Goal: Task Accomplishment & Management: Manage account settings

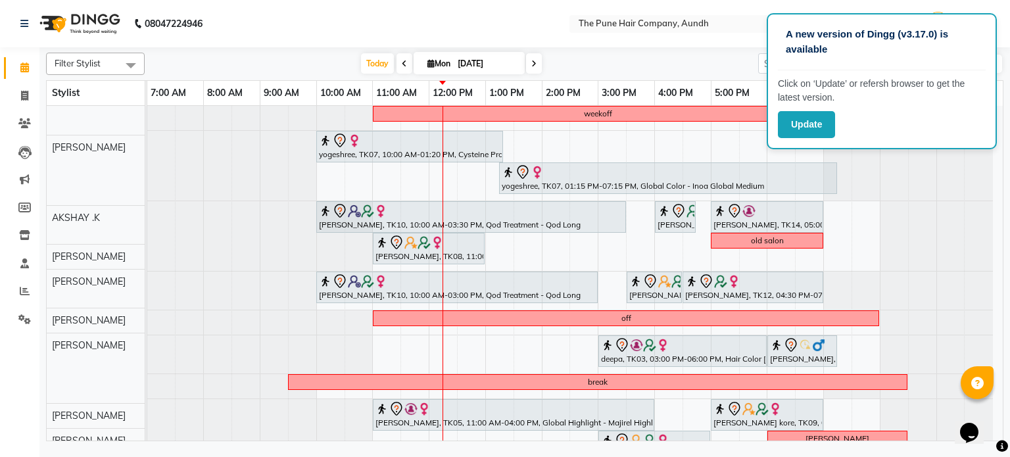
scroll to position [66, 0]
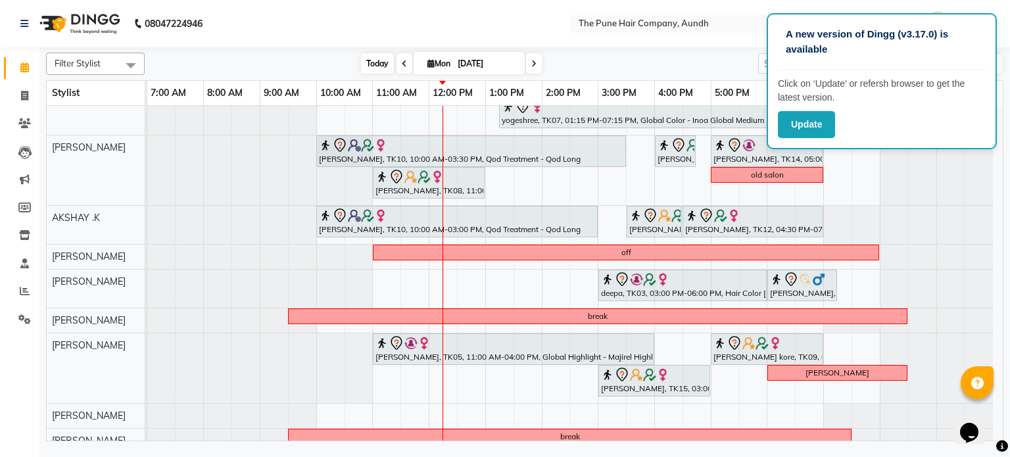
click at [375, 66] on span "Today" at bounding box center [377, 63] width 33 height 20
click at [375, 67] on span "Today" at bounding box center [377, 63] width 33 height 20
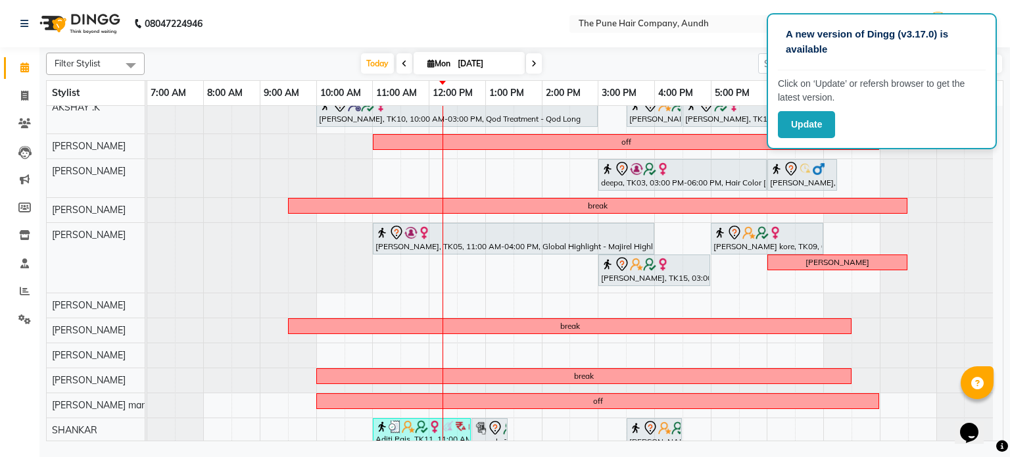
scroll to position [89, 0]
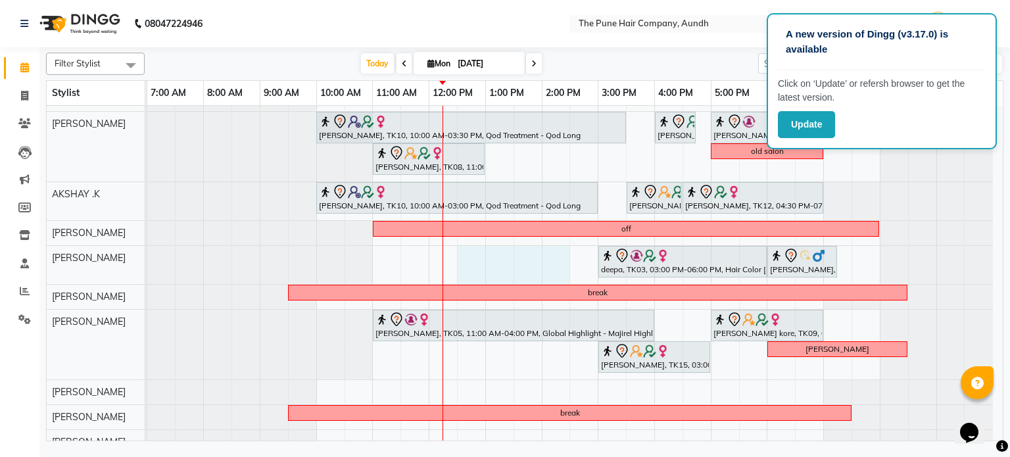
drag, startPoint x: 473, startPoint y: 263, endPoint x: 542, endPoint y: 262, distance: 69.0
click at [545, 262] on div "weekoff yogeshree, TK07, 10:00 AM-01:20 PM, Cysteine Protien Treatment - Cystei…" at bounding box center [574, 295] width 855 height 558
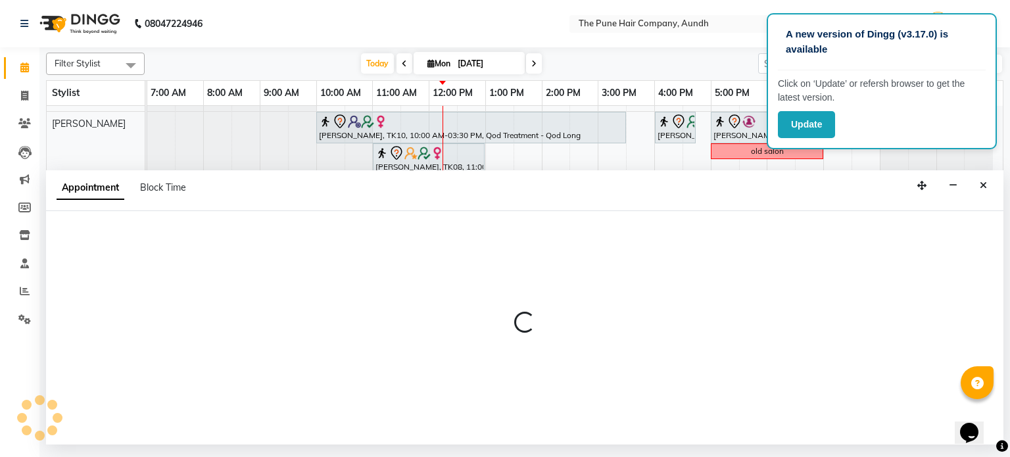
select select "18078"
select select "750"
select select "tentative"
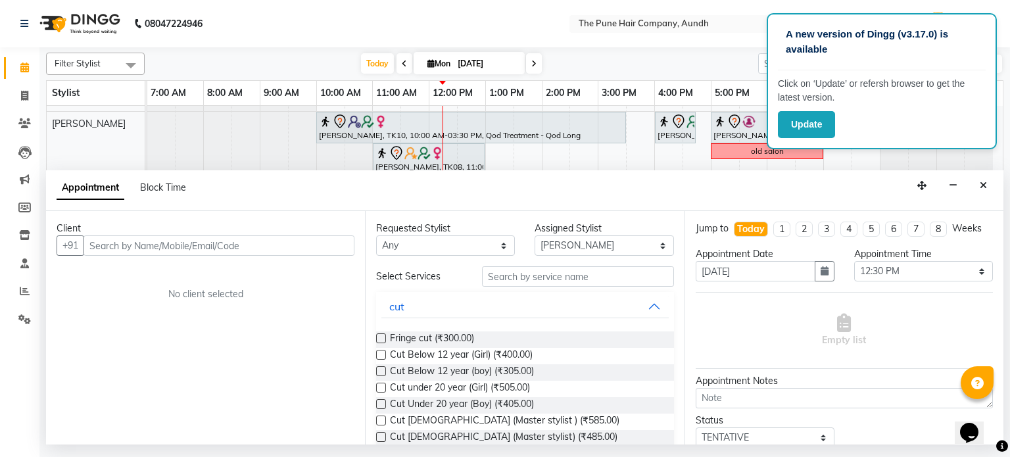
click at [178, 176] on div "Appointment Block Time" at bounding box center [129, 191] width 145 height 30
click at [176, 192] on span "Block Time" at bounding box center [163, 187] width 46 height 12
select select "18078"
select select "750"
select select "870"
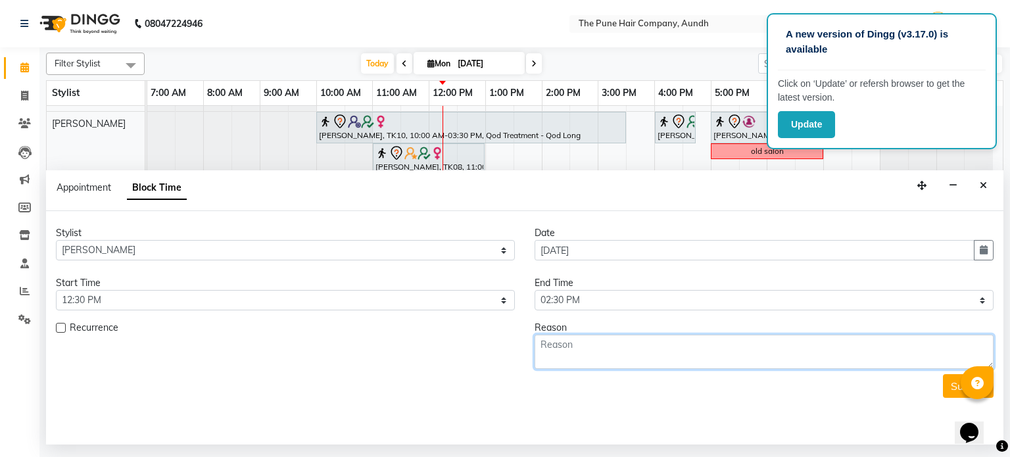
click at [577, 352] on textarea at bounding box center [764, 352] width 459 height 34
type textarea "[PERSON_NAME]"
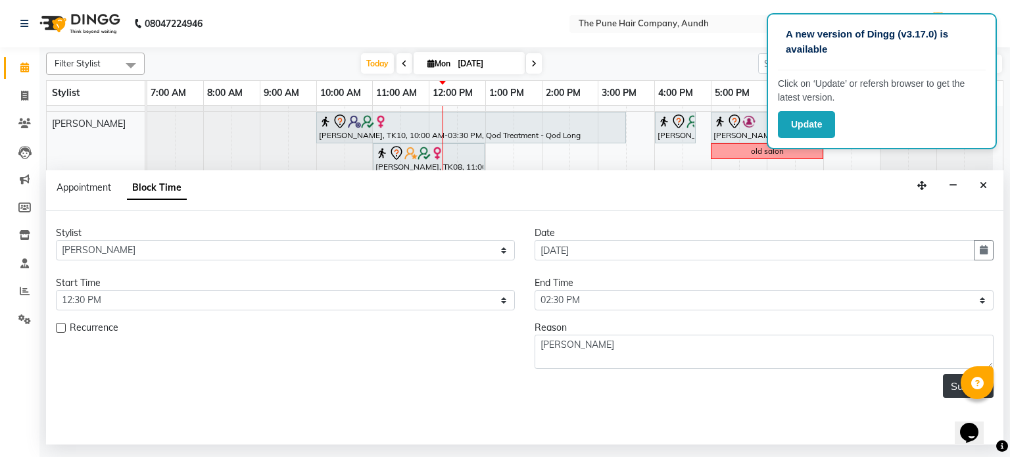
click at [951, 387] on button "Submit" at bounding box center [968, 386] width 51 height 24
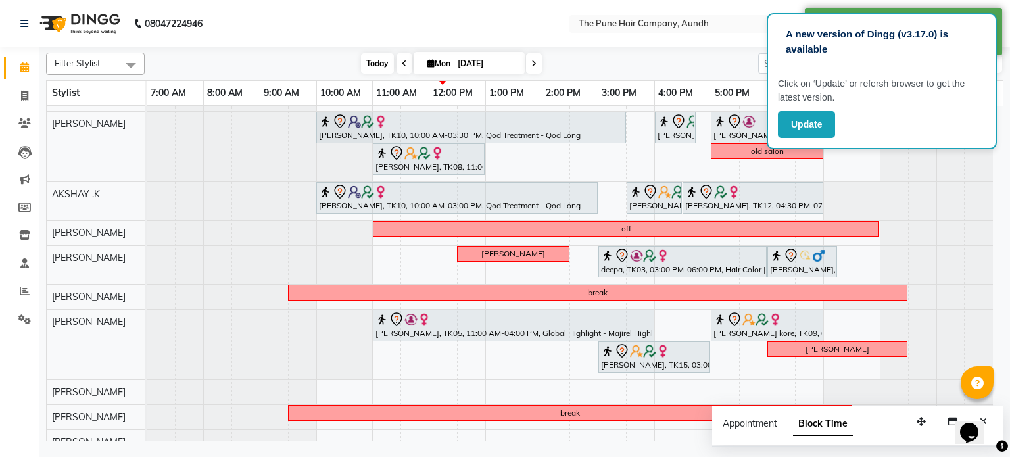
drag, startPoint x: 367, startPoint y: 60, endPoint x: 361, endPoint y: 65, distance: 7.9
click at [365, 62] on span "Today" at bounding box center [377, 63] width 33 height 20
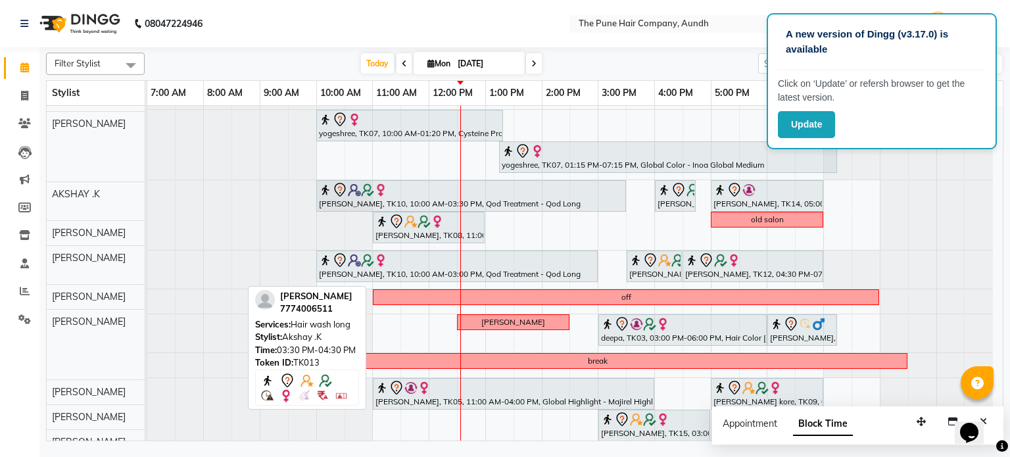
scroll to position [0, 0]
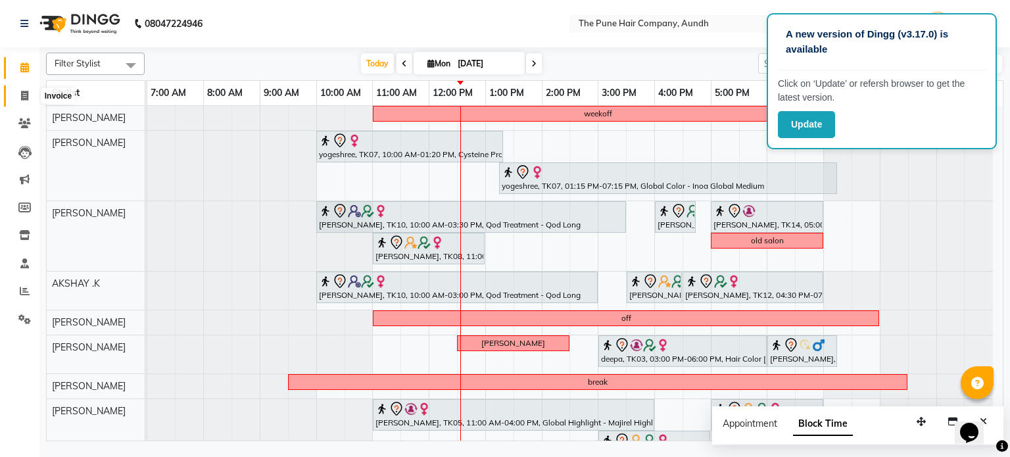
click at [25, 98] on icon at bounding box center [24, 96] width 7 height 10
select select "service"
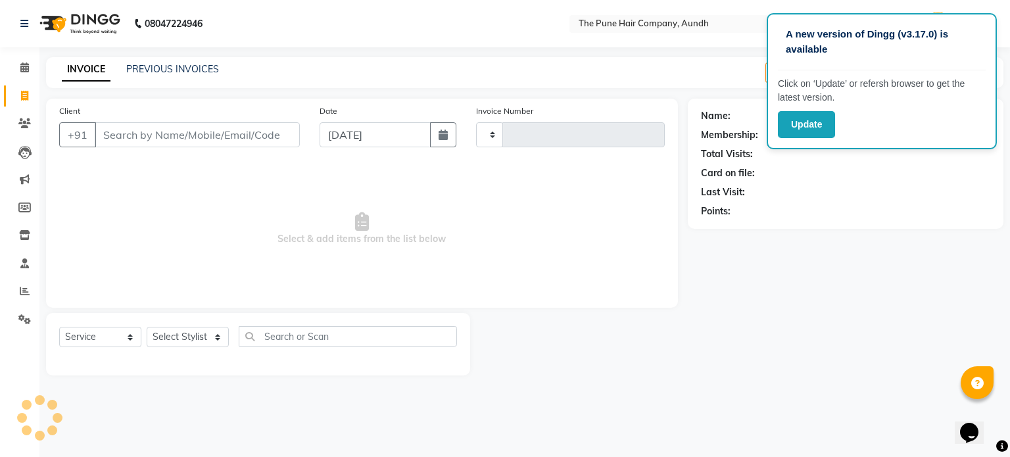
type input "4602"
select select "106"
click at [25, 120] on icon at bounding box center [24, 123] width 12 height 10
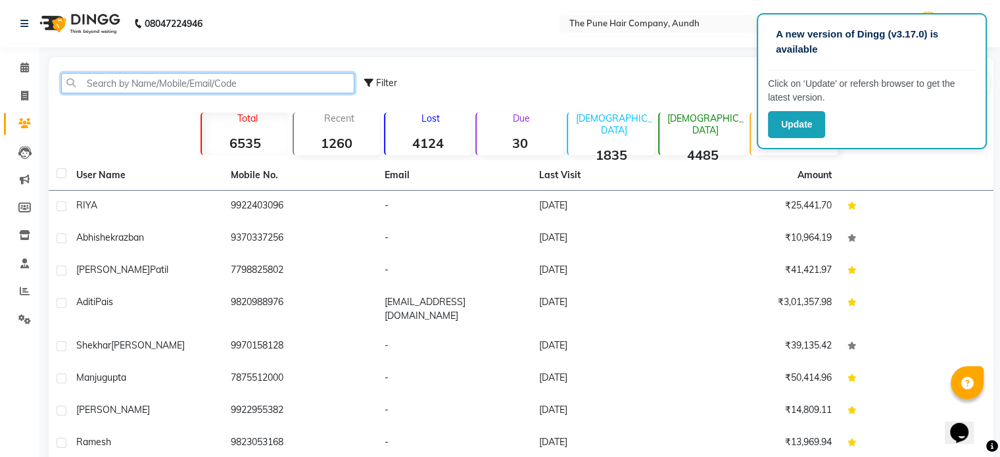
click at [113, 83] on input "text" at bounding box center [207, 83] width 293 height 20
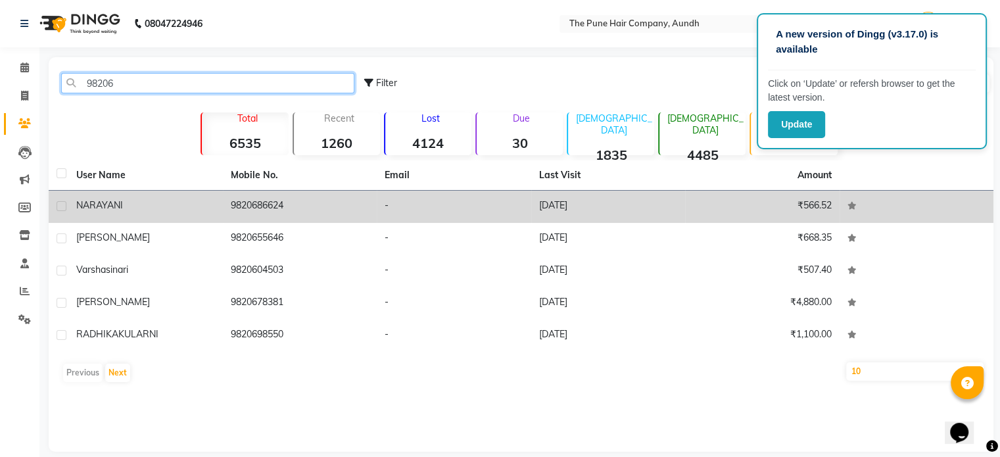
type input "98206"
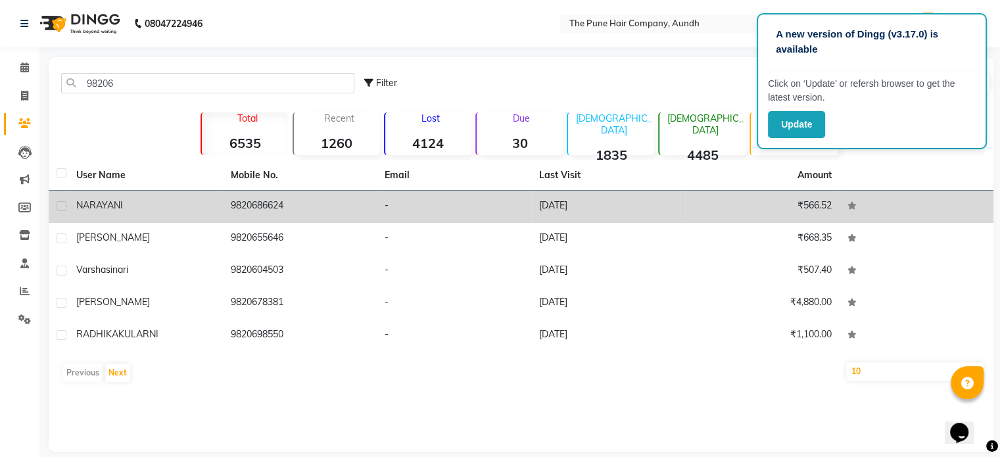
click at [70, 203] on td "NARAYANI" at bounding box center [145, 207] width 155 height 32
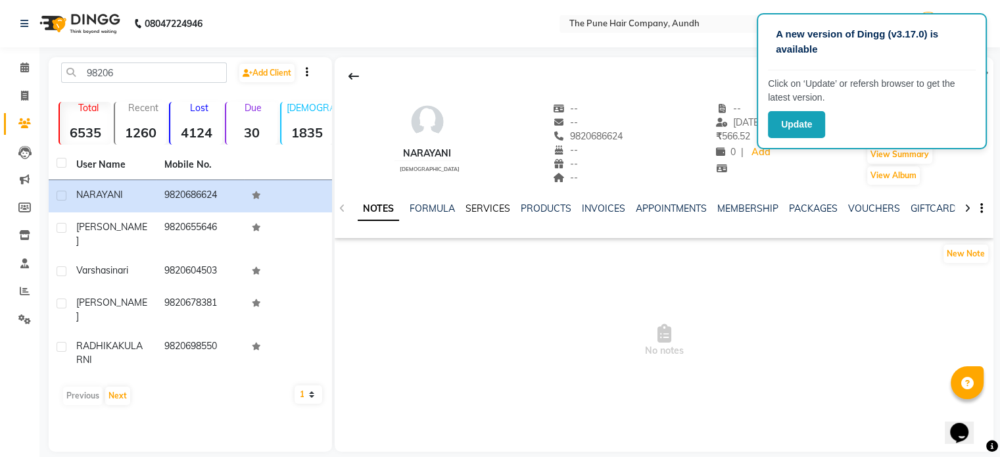
click at [489, 210] on link "SERVICES" at bounding box center [487, 209] width 45 height 12
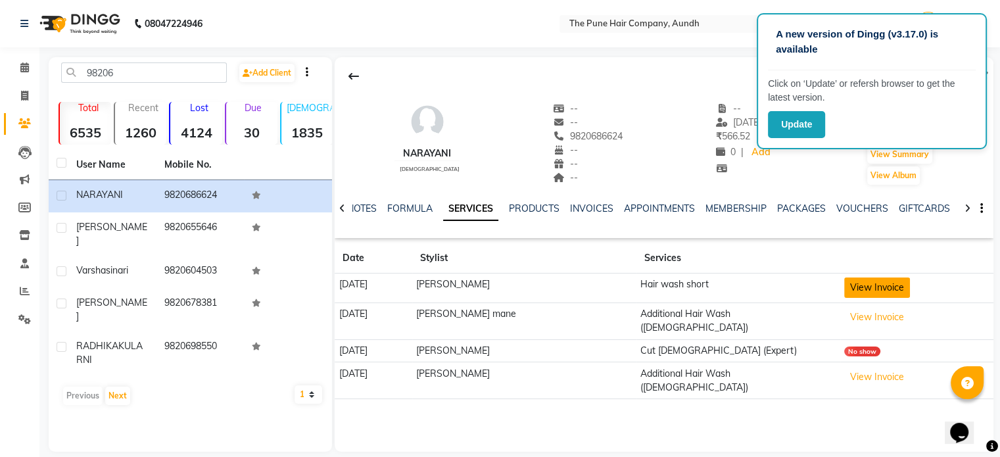
click at [881, 286] on button "View Invoice" at bounding box center [877, 287] width 66 height 20
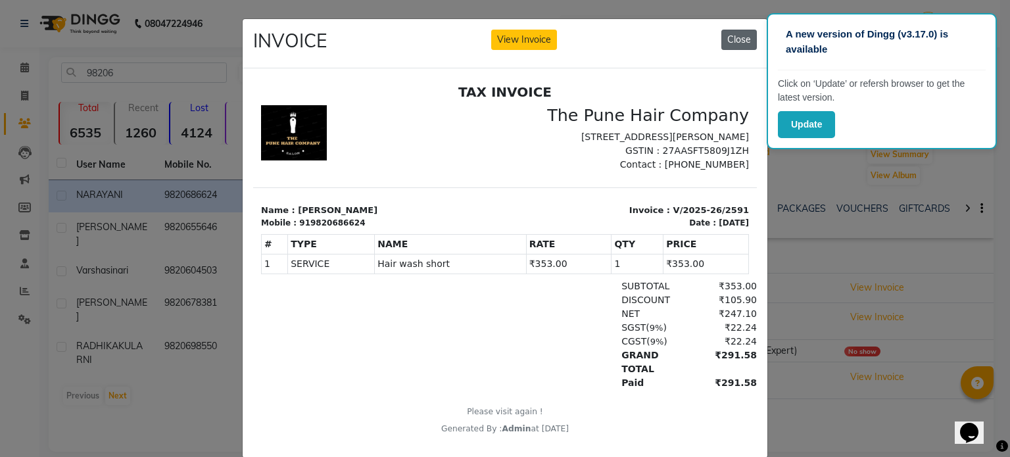
click at [721, 36] on button "Close" at bounding box center [739, 40] width 36 height 20
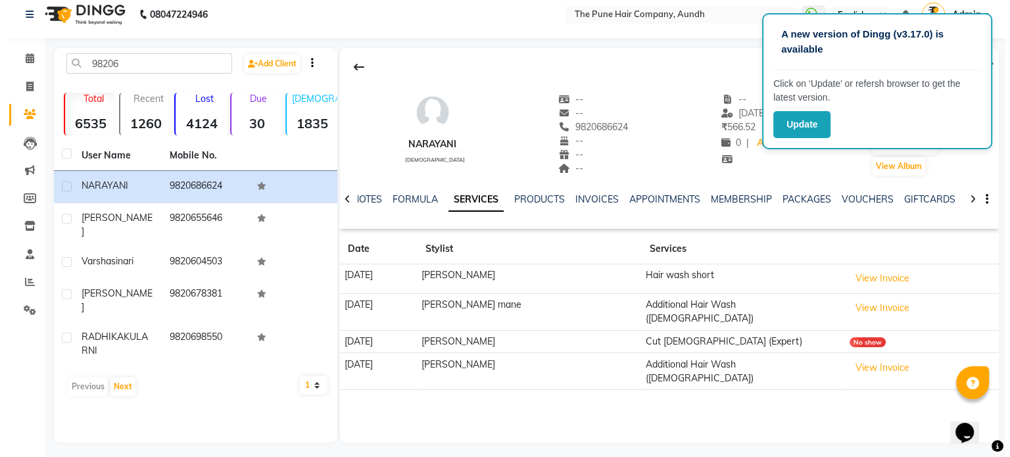
scroll to position [14, 0]
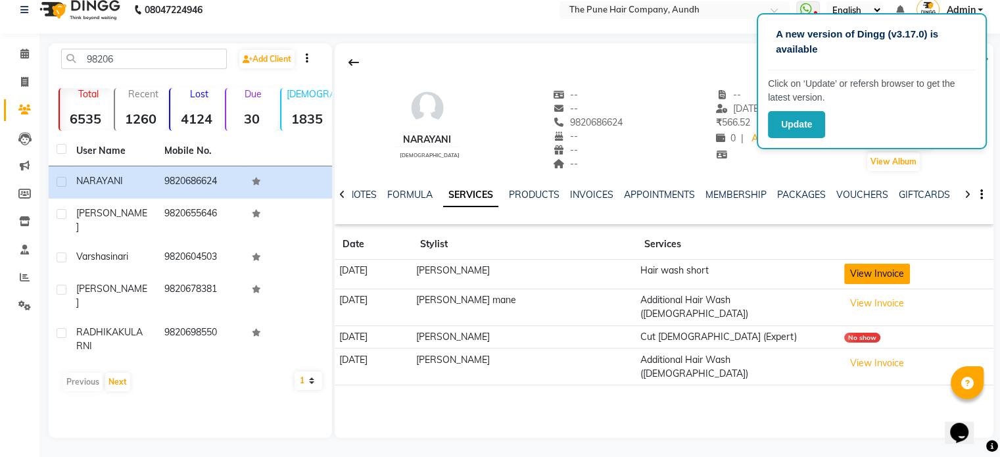
click at [863, 275] on button "View Invoice" at bounding box center [877, 274] width 66 height 20
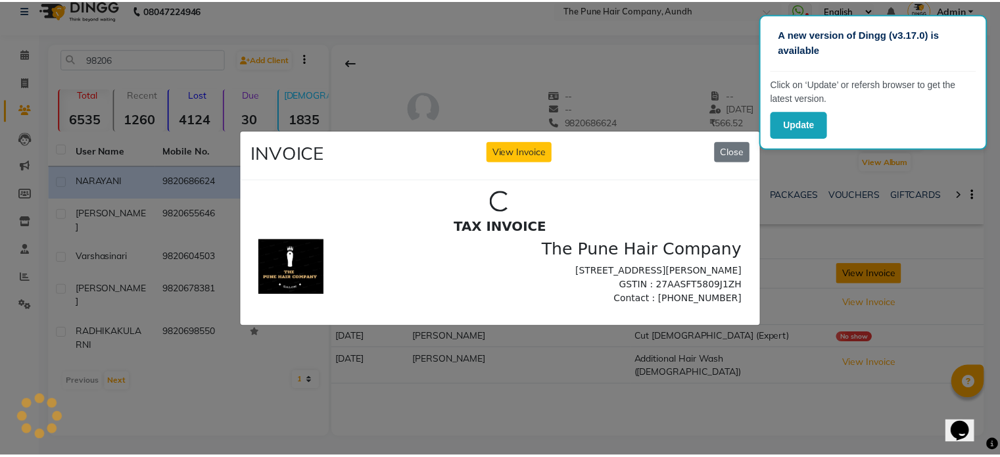
scroll to position [0, 0]
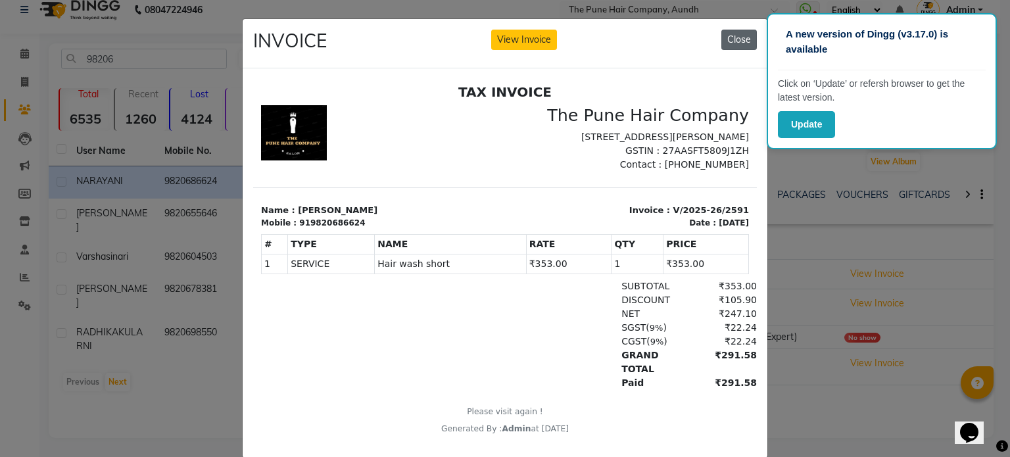
click at [740, 39] on button "Close" at bounding box center [739, 40] width 36 height 20
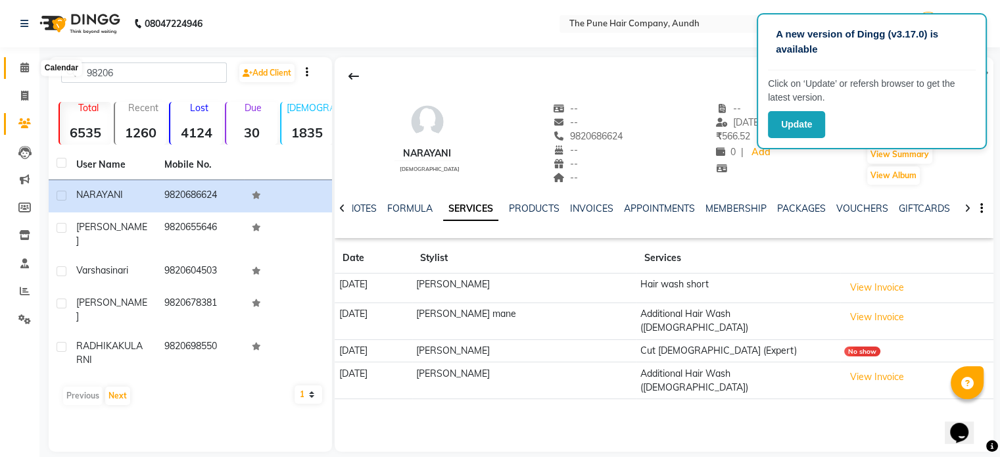
click at [24, 69] on icon at bounding box center [24, 67] width 9 height 10
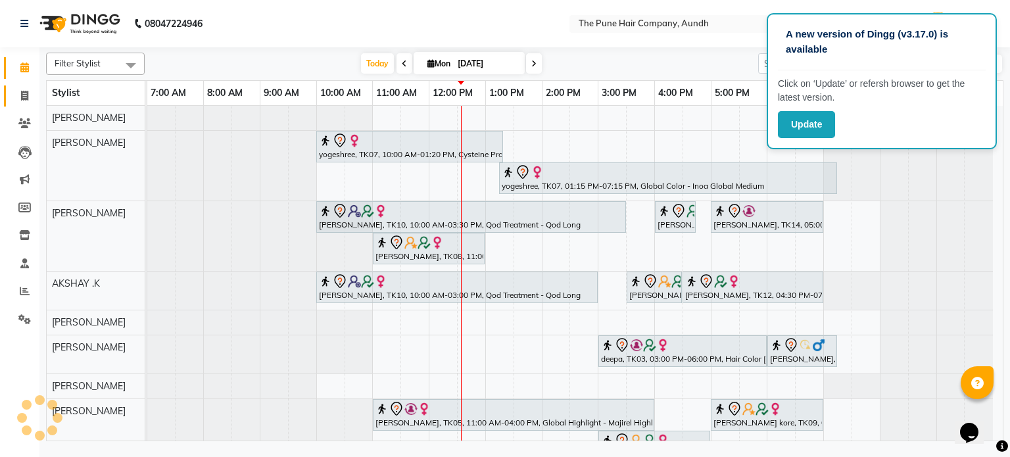
click at [24, 89] on span at bounding box center [24, 96] width 23 height 15
select select "service"
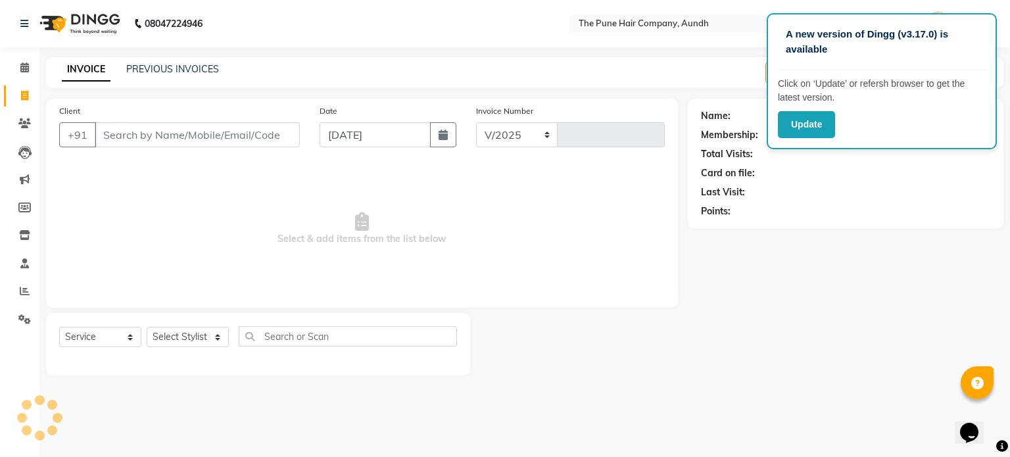
select select "106"
type input "4602"
click at [116, 136] on input "Client" at bounding box center [197, 134] width 205 height 25
click at [180, 335] on select "Select Stylist AKSHAY .K [PERSON_NAME] kaif [PERSON_NAME] [PERSON_NAME] [PERSON…" at bounding box center [188, 337] width 82 height 20
select select "18078"
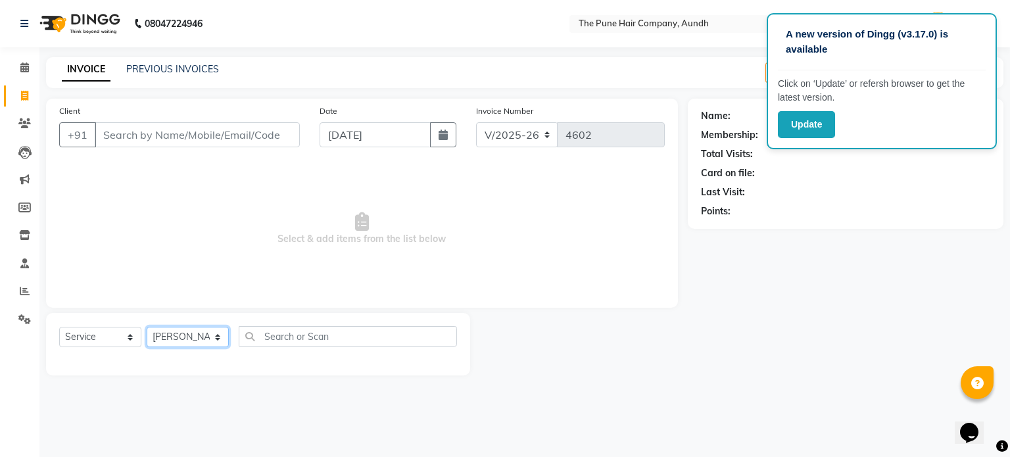
click at [147, 327] on select "Select Stylist AKSHAY .K [PERSON_NAME] kaif [PERSON_NAME] [PERSON_NAME] [PERSON…" at bounding box center [188, 337] width 82 height 20
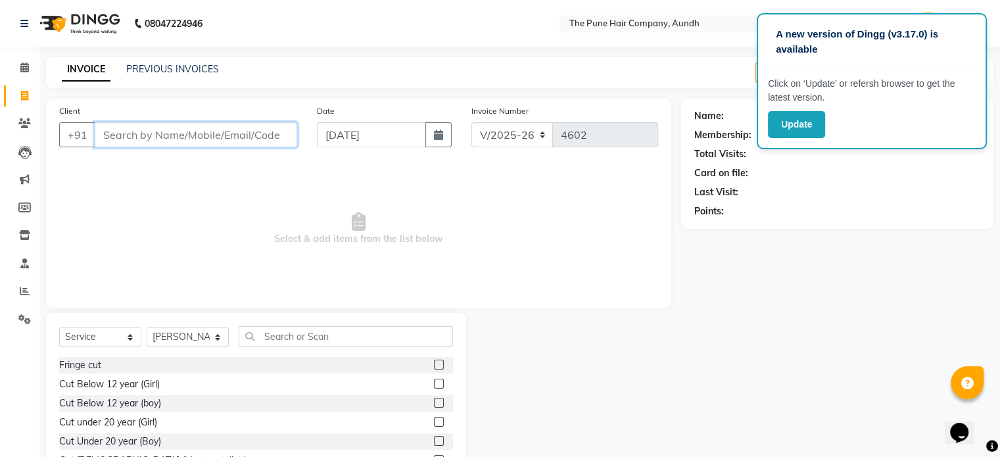
click at [185, 133] on input "Client" at bounding box center [196, 134] width 203 height 25
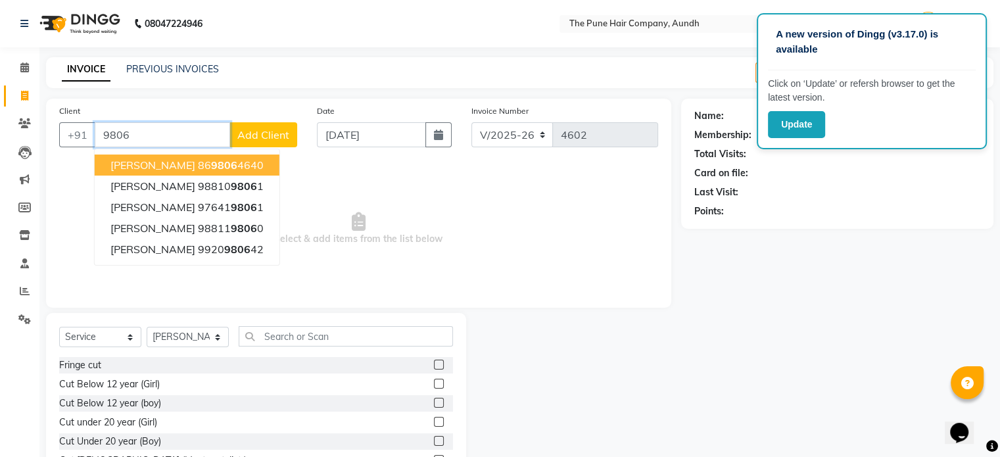
click at [153, 131] on input "9806" at bounding box center [162, 134] width 135 height 25
type input "9"
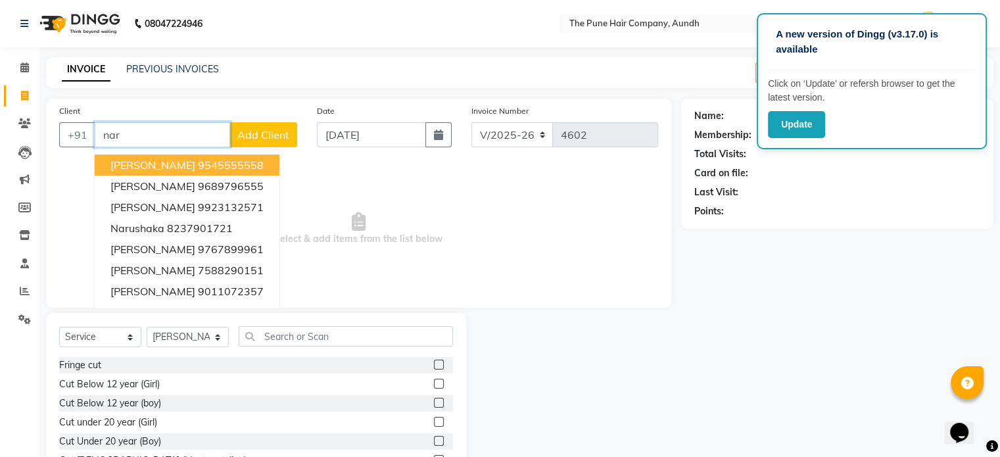
click at [135, 126] on input "nar" at bounding box center [162, 134] width 135 height 25
type input "n"
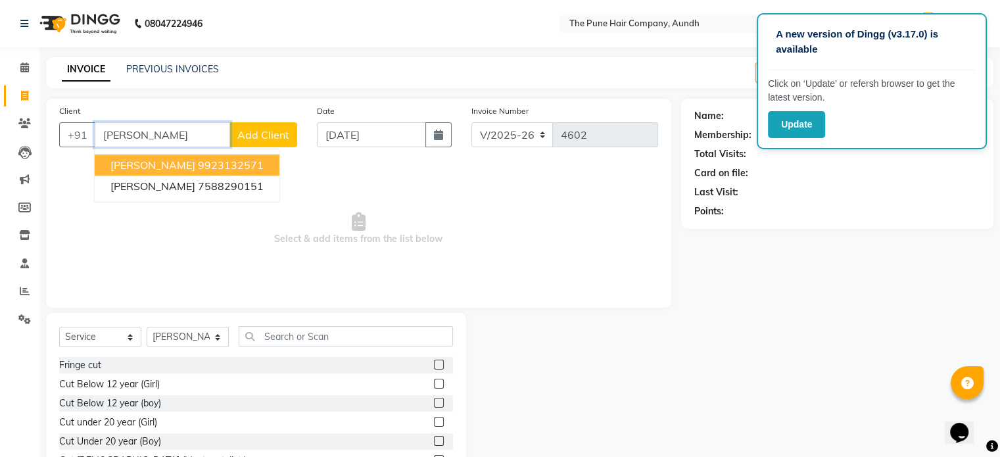
click at [158, 130] on input "[PERSON_NAME]" at bounding box center [162, 134] width 135 height 25
type input "n"
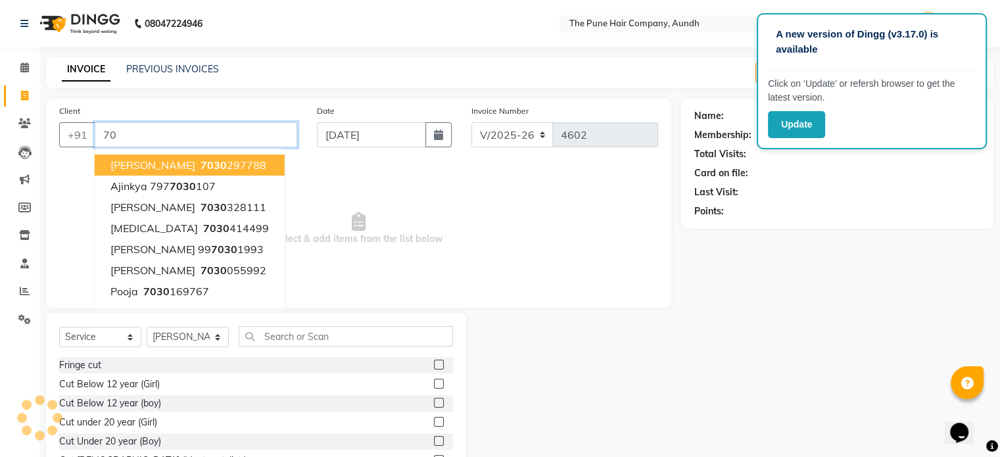
type input "7"
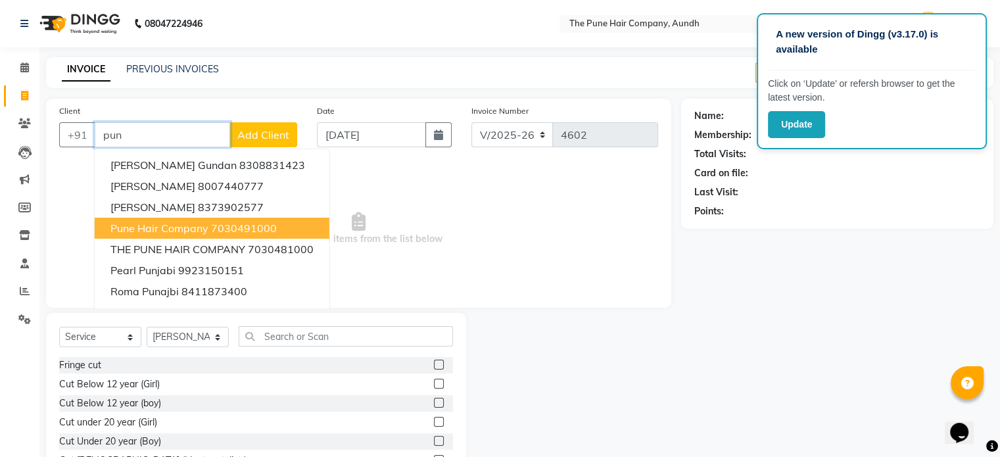
click at [208, 224] on button "pune hair company 7030491000" at bounding box center [212, 228] width 235 height 21
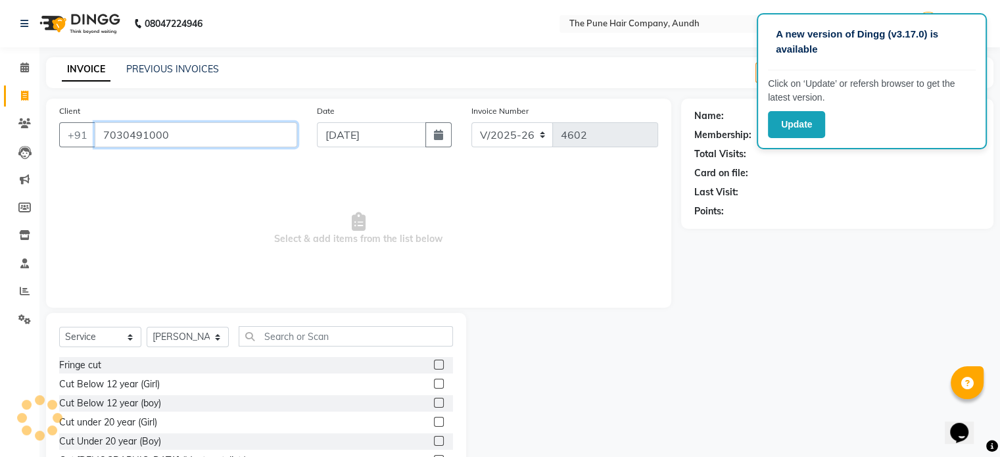
type input "7030491000"
select select "1: Object"
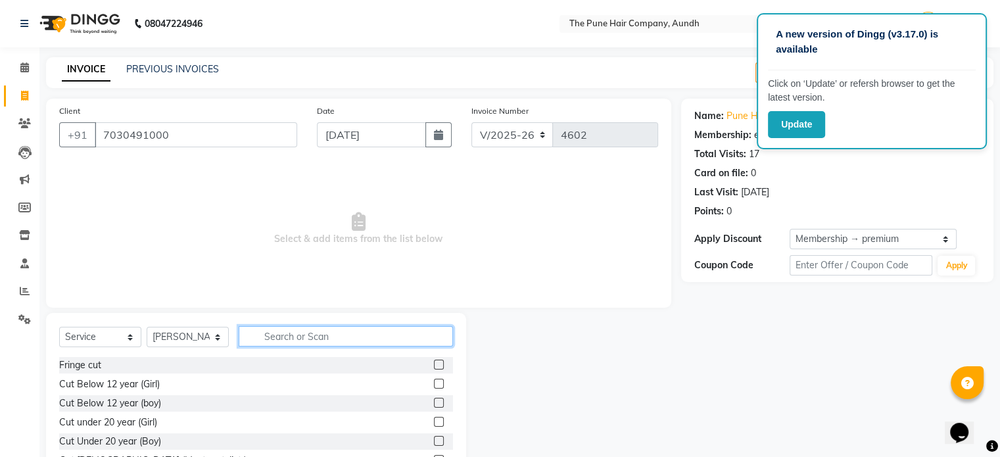
click at [282, 326] on input "text" at bounding box center [346, 336] width 214 height 20
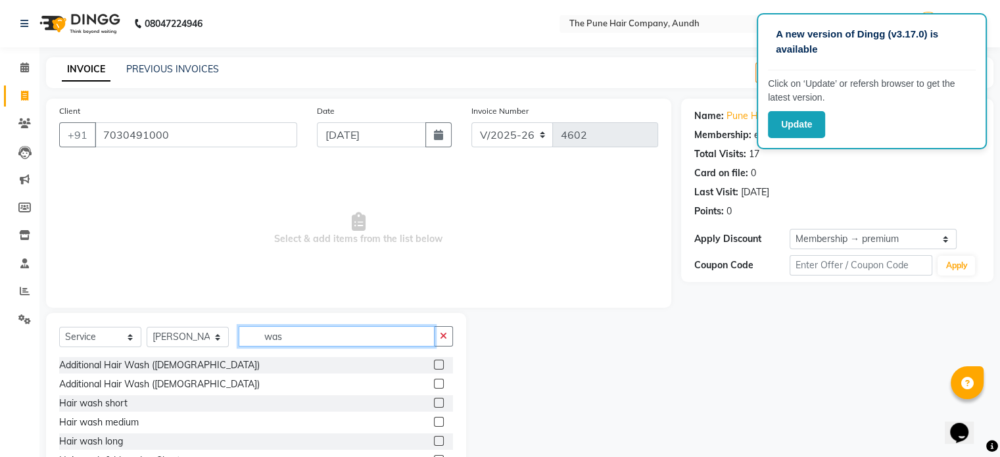
type input "was"
click at [434, 404] on label at bounding box center [439, 403] width 10 height 10
click at [434, 404] on input "checkbox" at bounding box center [438, 403] width 9 height 9
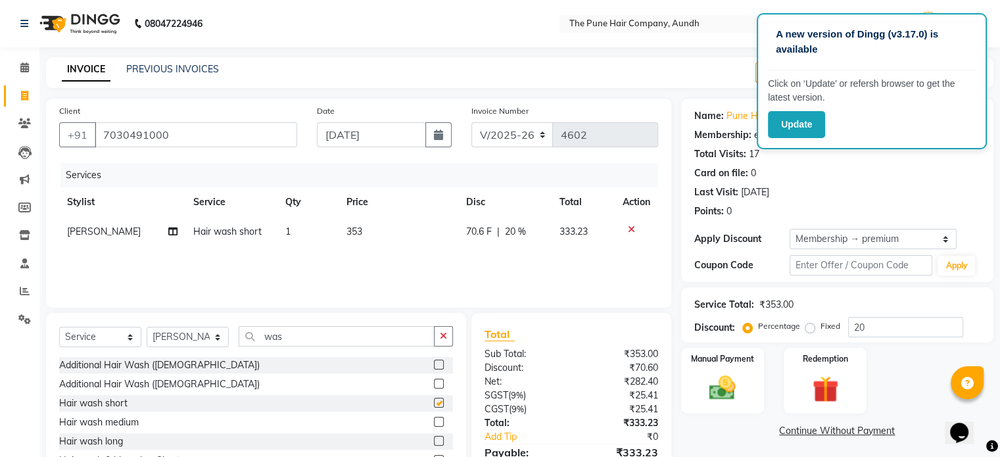
checkbox input "false"
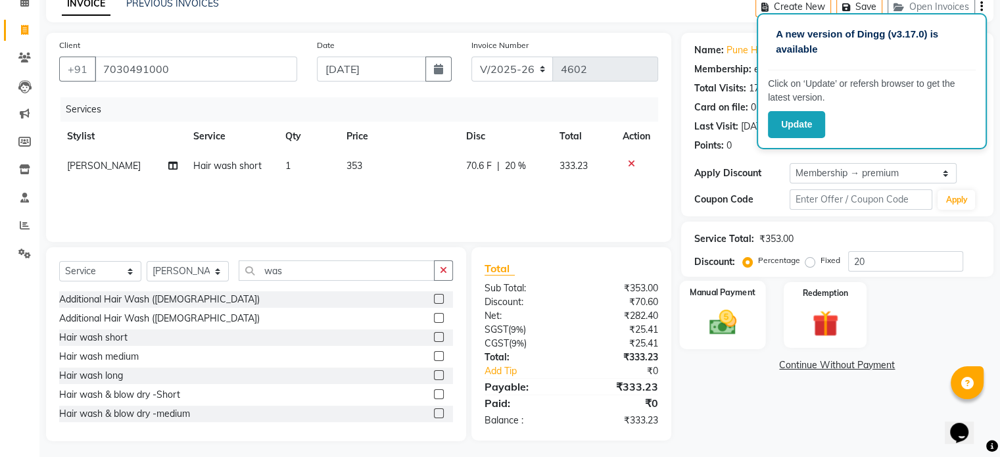
scroll to position [70, 0]
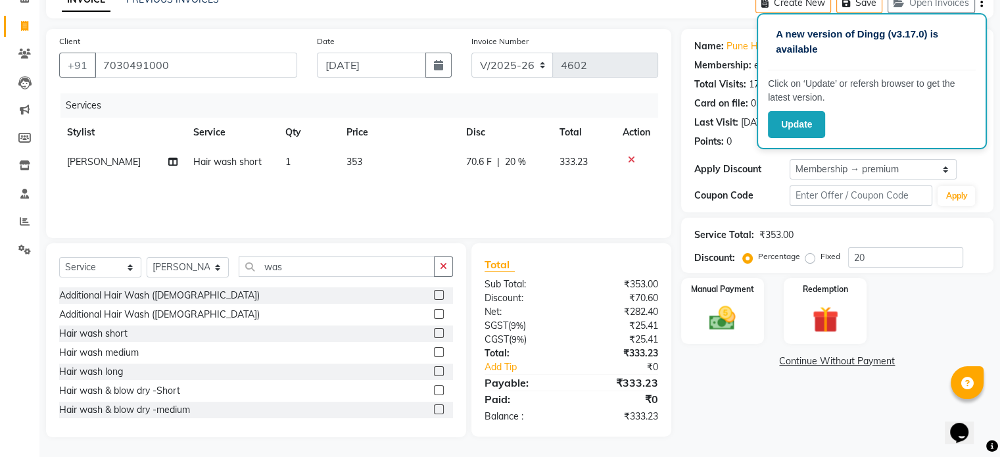
click at [570, 162] on span "333.23" at bounding box center [574, 162] width 28 height 12
select select "18078"
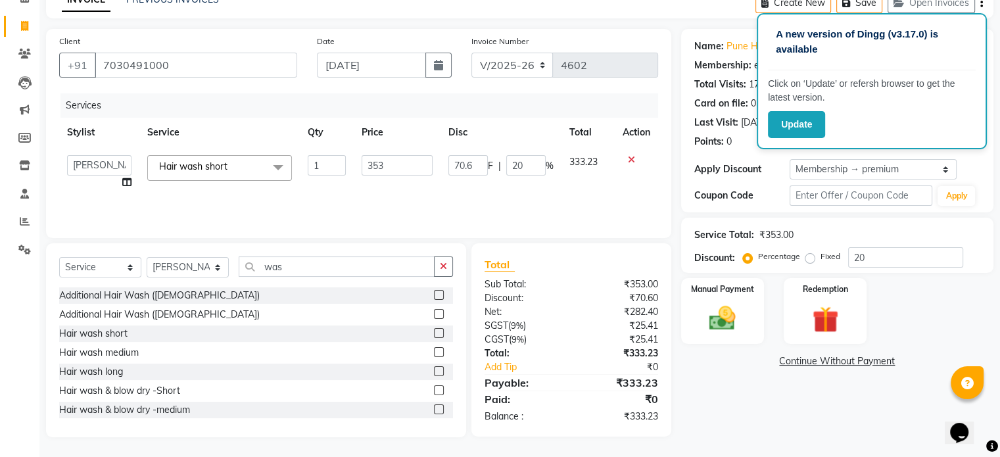
click at [894, 322] on div "Manual Payment Redemption" at bounding box center [837, 311] width 332 height 66
click at [931, 328] on div "Manual Payment Redemption" at bounding box center [837, 311] width 332 height 66
click at [286, 268] on input "was" at bounding box center [337, 266] width 196 height 20
type input "w"
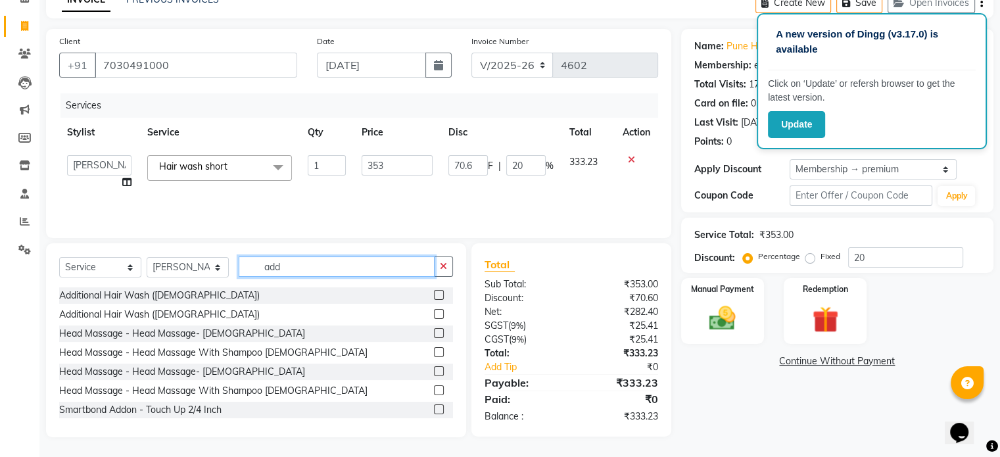
scroll to position [69, 0]
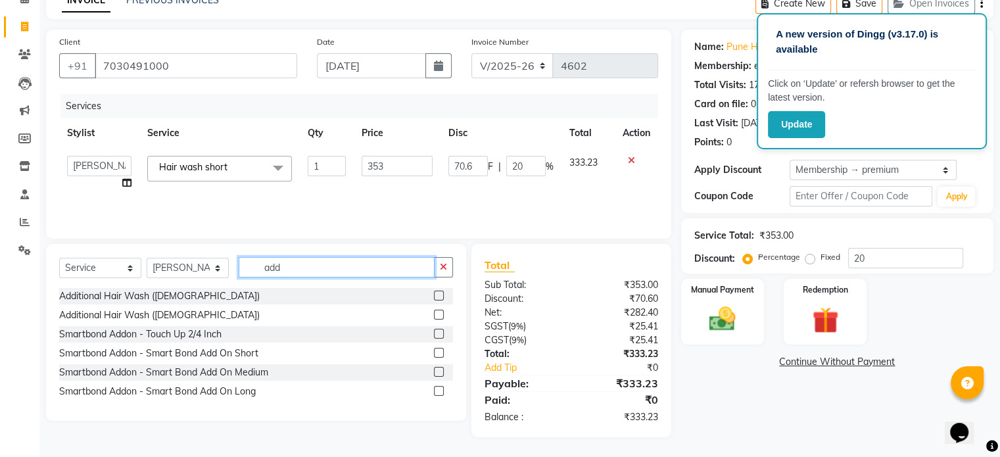
type input "add"
click at [440, 316] on label at bounding box center [439, 315] width 10 height 10
click at [440, 316] on input "checkbox" at bounding box center [438, 315] width 9 height 9
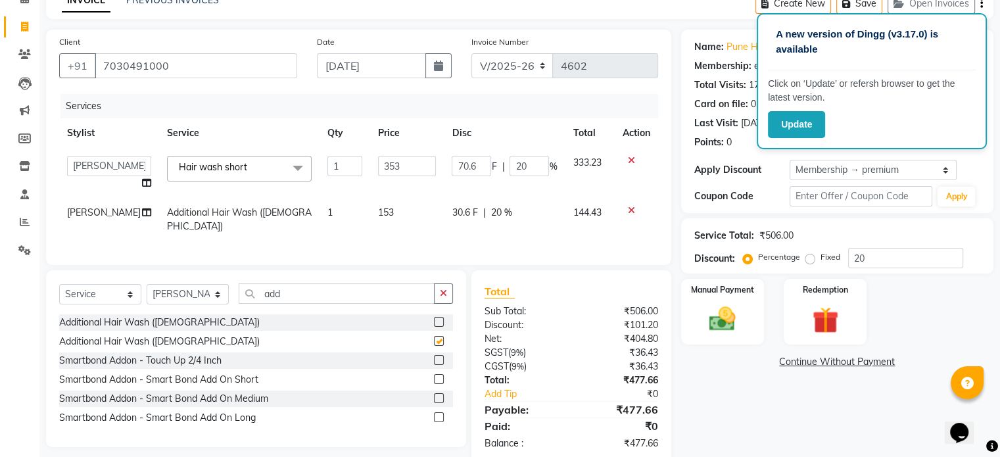
checkbox input "false"
click at [630, 212] on icon at bounding box center [631, 210] width 7 height 9
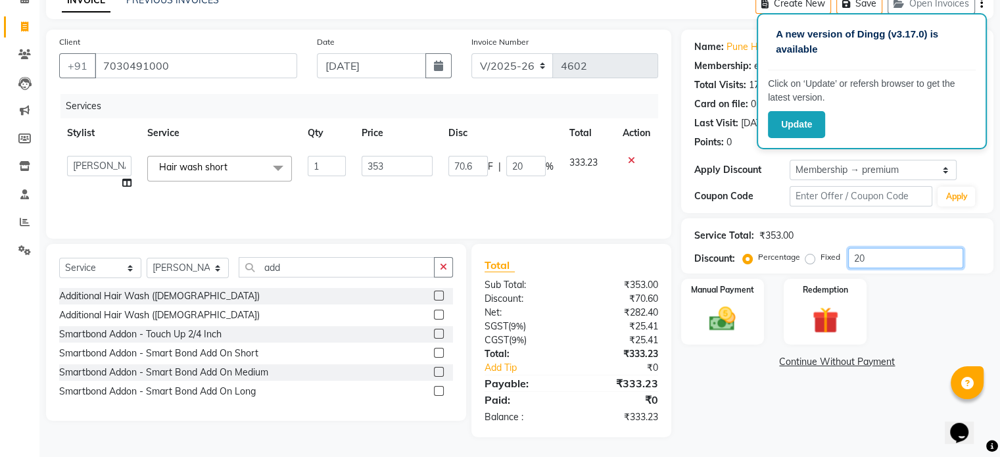
click at [889, 264] on input "20" at bounding box center [905, 258] width 115 height 20
type input "2"
type input "7.06"
type input "2"
type input "0"
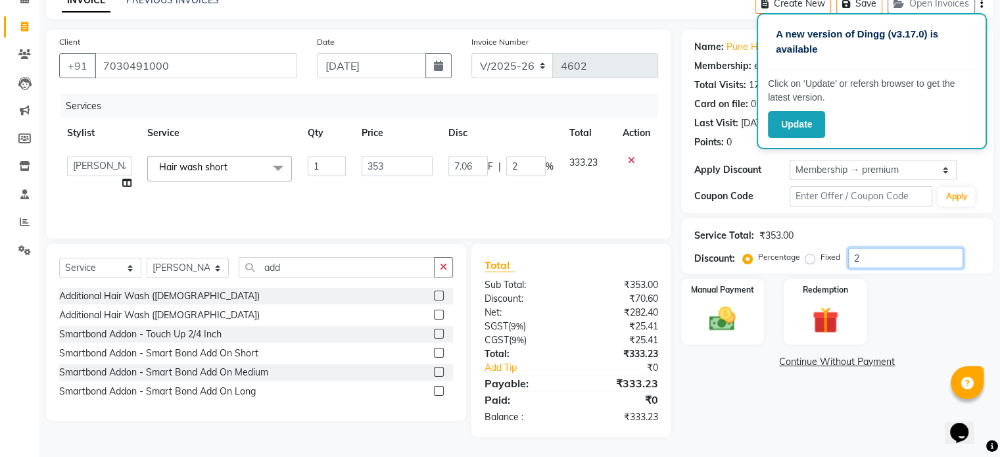
type input "0"
type input "3"
type input "10.59"
type input "3"
type input "30"
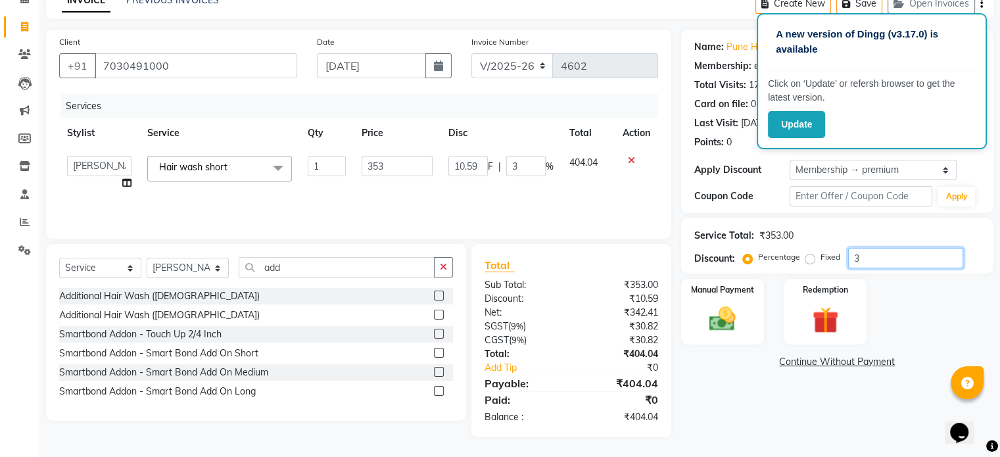
type input "105.9"
type input "30"
click at [726, 323] on img at bounding box center [722, 320] width 44 height 32
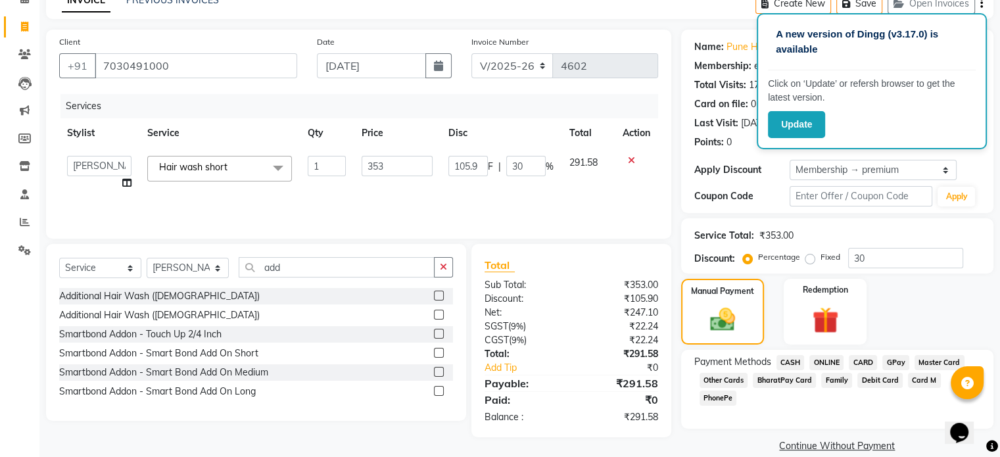
drag, startPoint x: 833, startPoint y: 361, endPoint x: 839, endPoint y: 369, distance: 10.4
click at [832, 361] on span "ONLINE" at bounding box center [826, 362] width 34 height 15
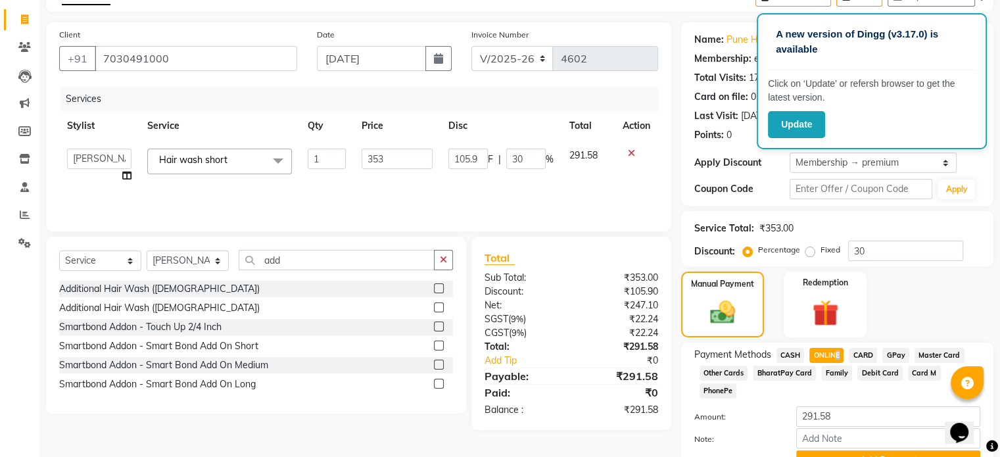
scroll to position [126, 0]
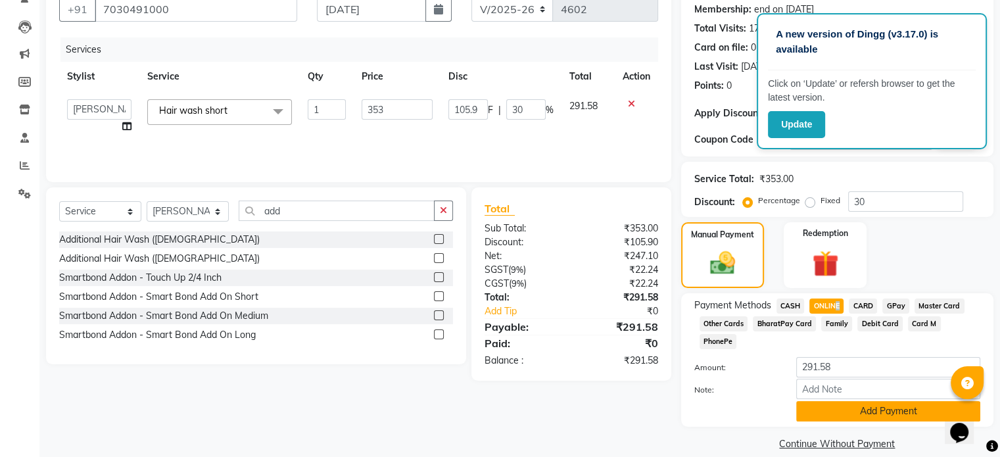
click at [857, 401] on button "Add Payment" at bounding box center [888, 411] width 184 height 20
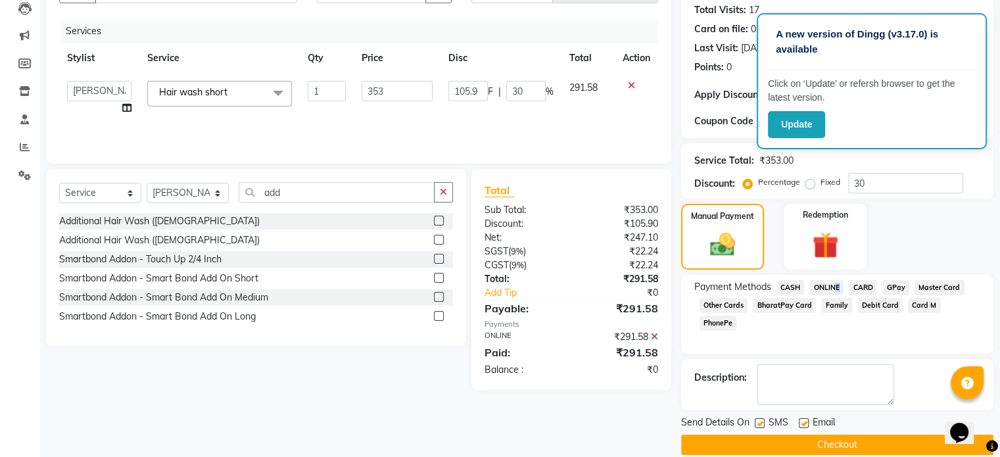
scroll to position [160, 0]
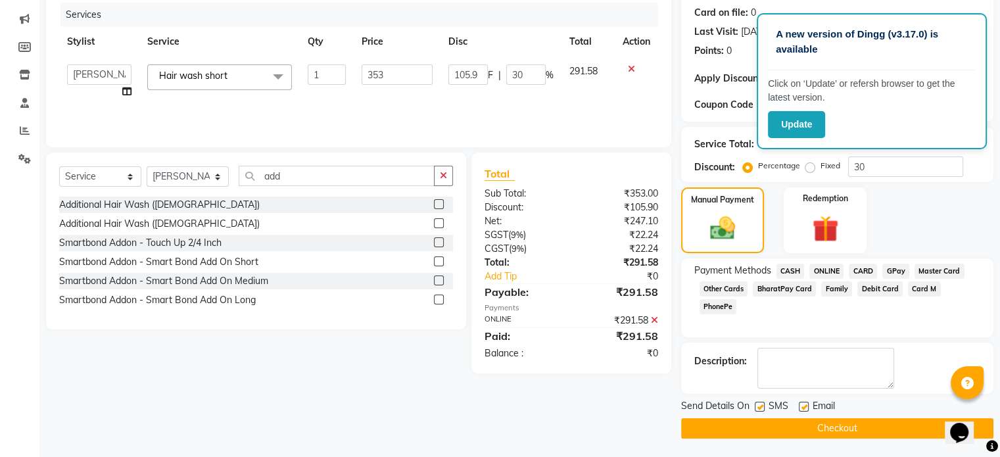
click at [839, 439] on main "INVOICE PREVIOUS INVOICES Create New Save Open Invoices Client [PHONE_NUMBER] D…" at bounding box center [519, 177] width 961 height 561
click at [837, 431] on button "Checkout" at bounding box center [837, 428] width 312 height 20
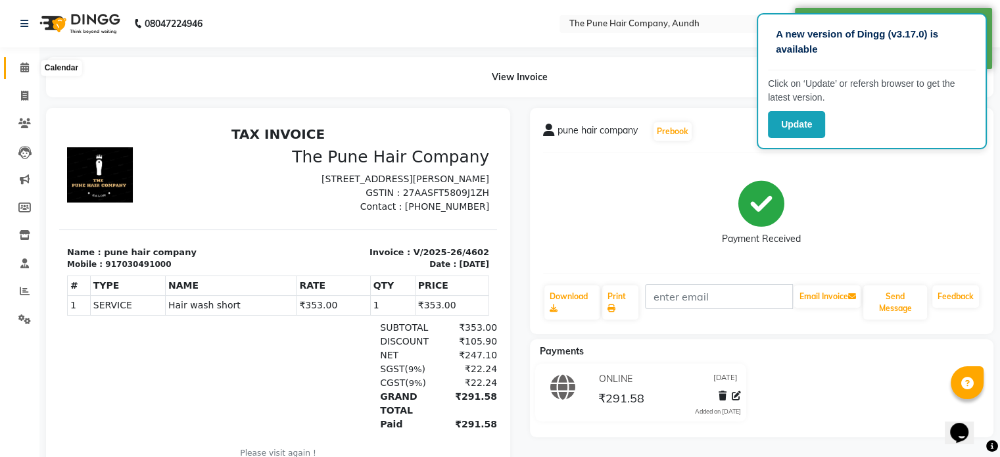
click at [26, 74] on span at bounding box center [24, 67] width 23 height 15
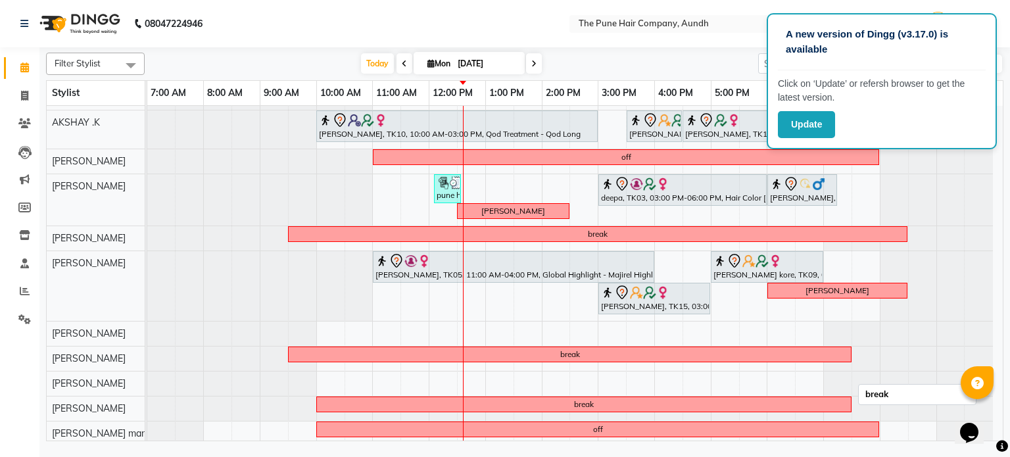
scroll to position [203, 0]
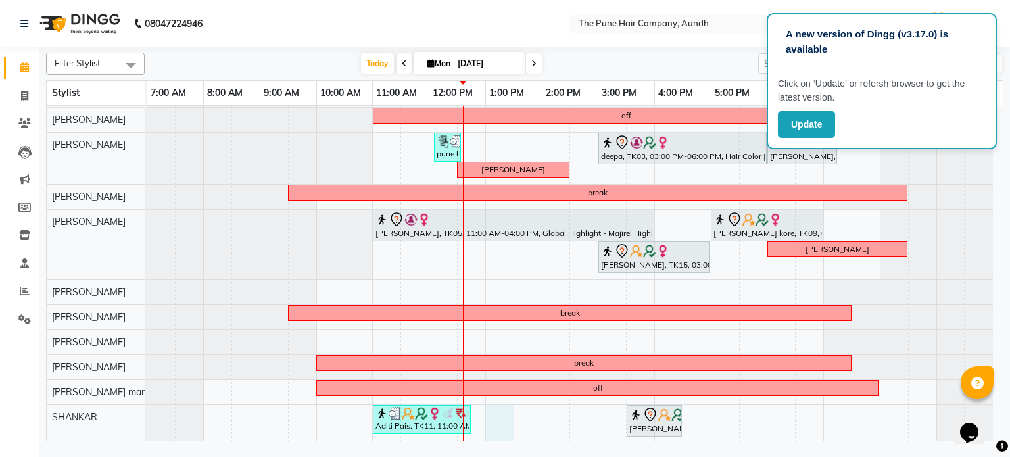
click at [503, 415] on div "weekoff yogeshree, TK07, 10:00 AM-01:20 PM, Cysteine Protien Treatment - Cystei…" at bounding box center [574, 173] width 855 height 540
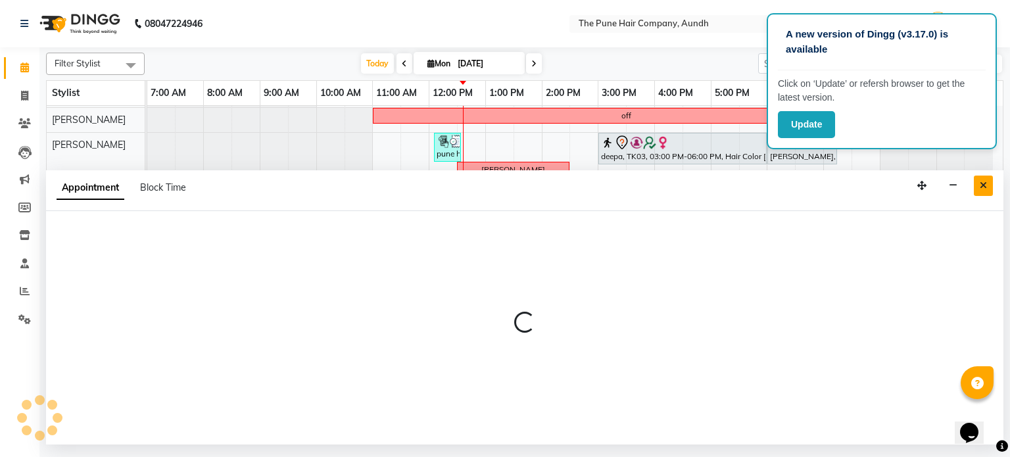
click at [987, 183] on button "Close" at bounding box center [983, 186] width 19 height 20
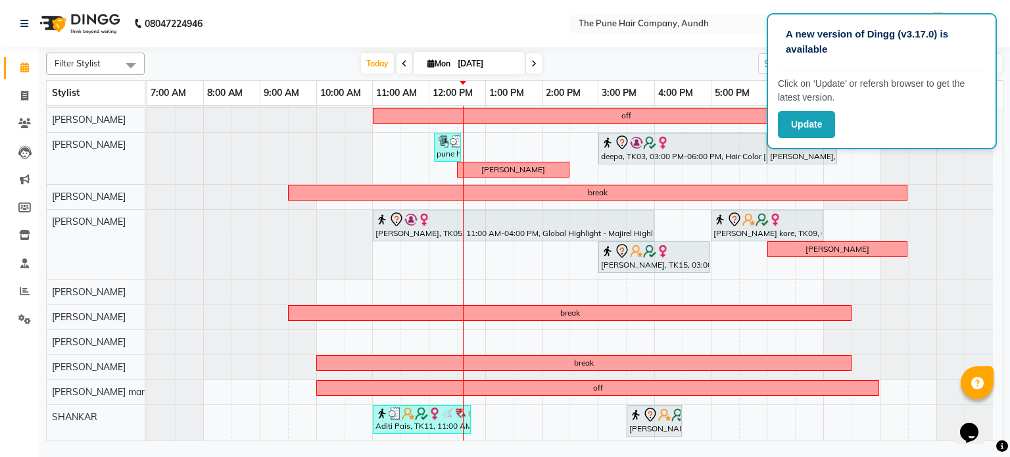
click at [500, 414] on div "weekoff yogeshree, TK07, 10:00 AM-01:20 PM, Cysteine Protien Treatment - Cystei…" at bounding box center [574, 173] width 855 height 540
select select "89448"
select select "tentative"
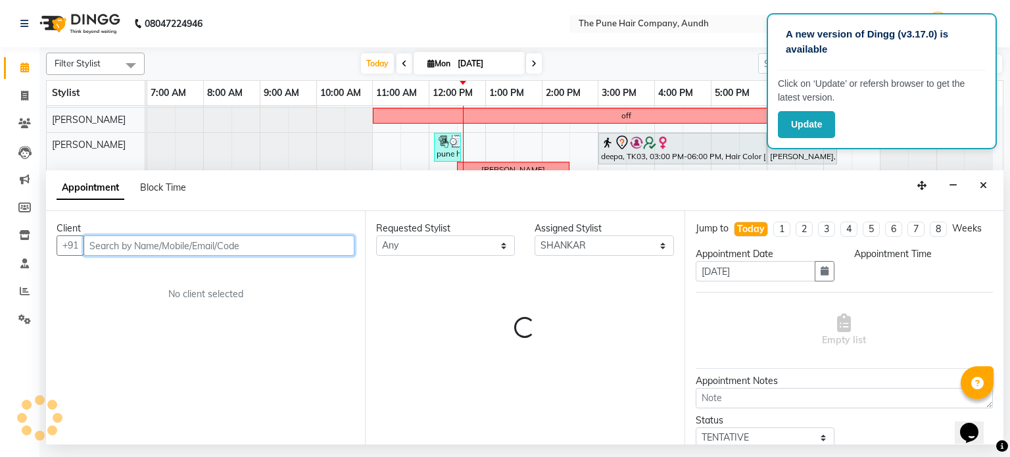
select select "780"
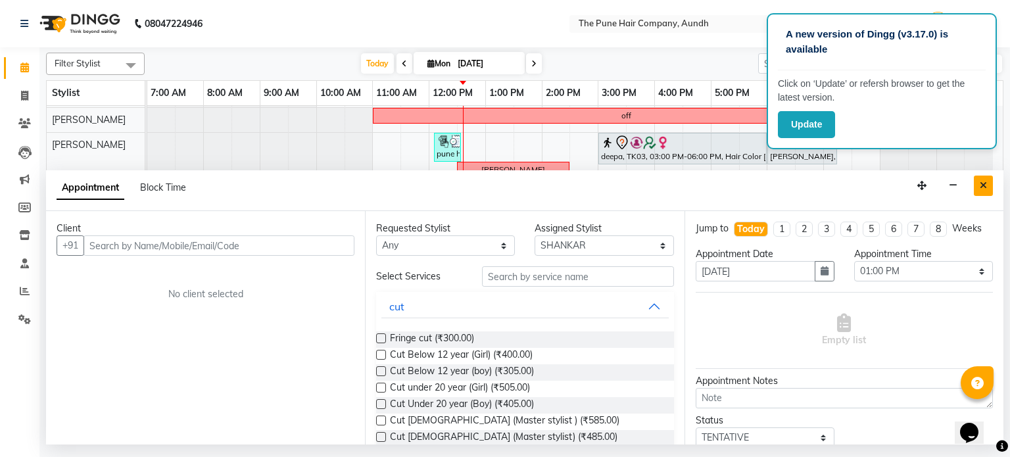
click at [985, 183] on icon "Close" at bounding box center [983, 185] width 7 height 9
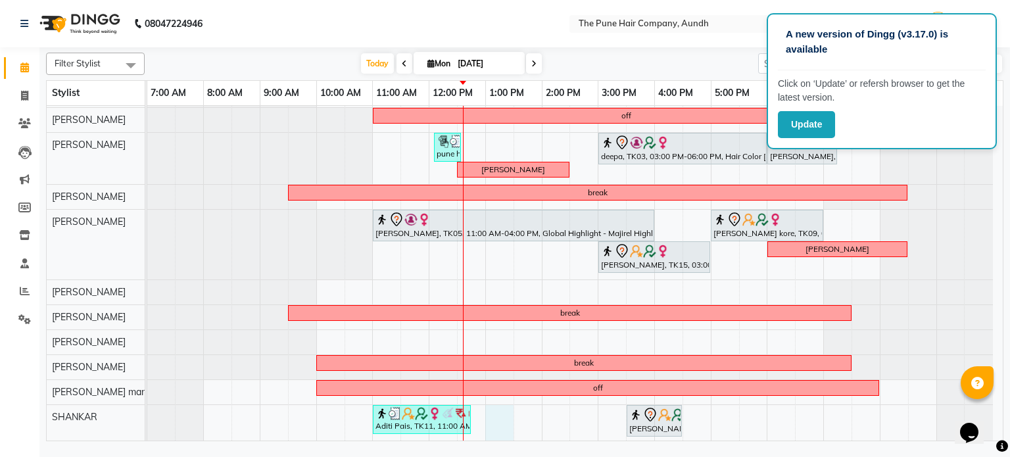
click at [502, 414] on div "weekoff yogeshree, TK07, 10:00 AM-01:20 PM, Cysteine Protien Treatment - Cystei…" at bounding box center [574, 173] width 855 height 540
select select "89448"
select select "780"
select select "tentative"
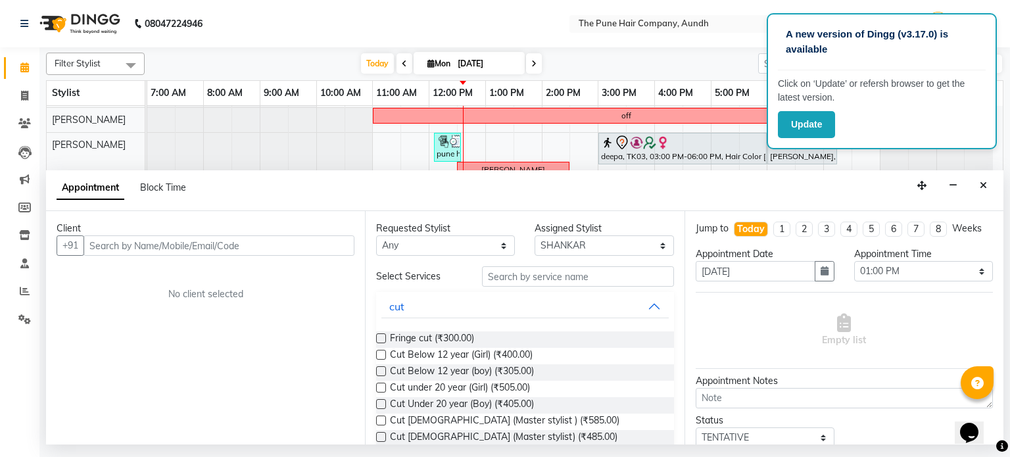
click at [288, 242] on input "text" at bounding box center [218, 245] width 271 height 20
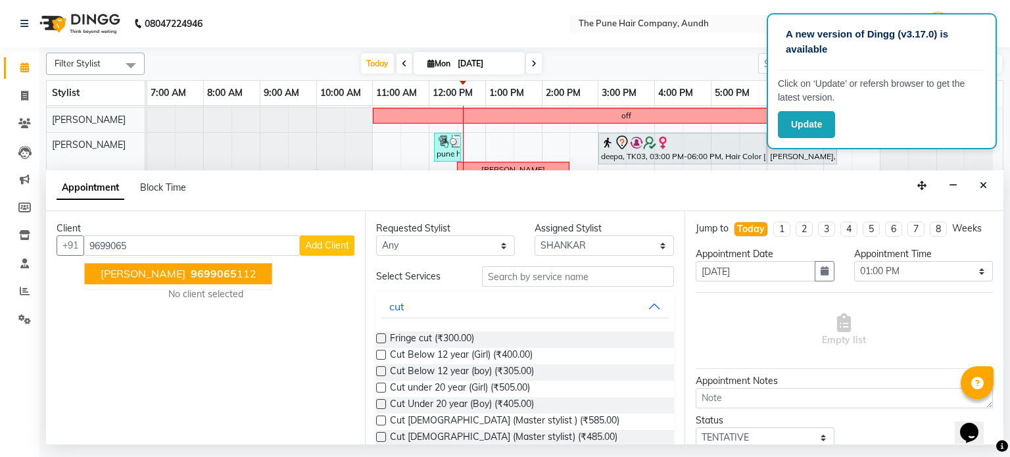
click at [162, 277] on span "[PERSON_NAME]" at bounding box center [143, 274] width 85 height 13
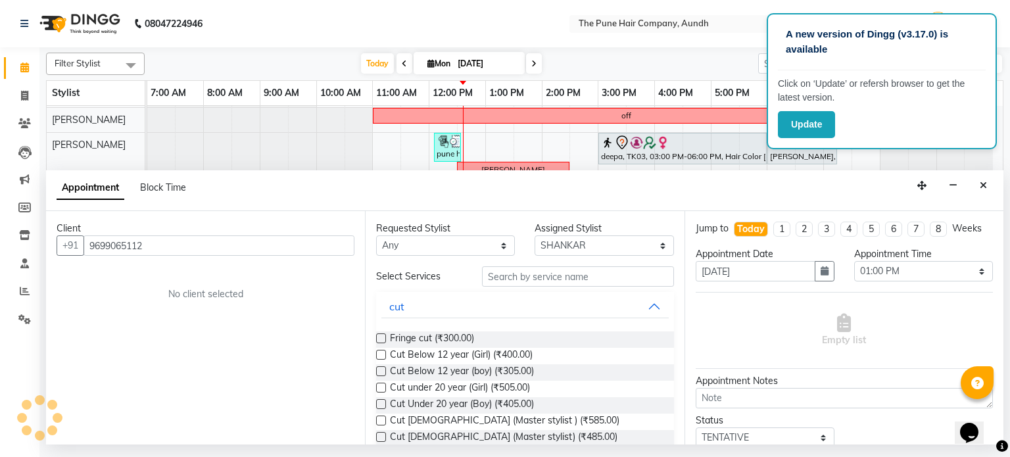
type input "9699065112"
click at [378, 402] on label at bounding box center [381, 404] width 10 height 10
click at [378, 402] on input "checkbox" at bounding box center [380, 405] width 9 height 9
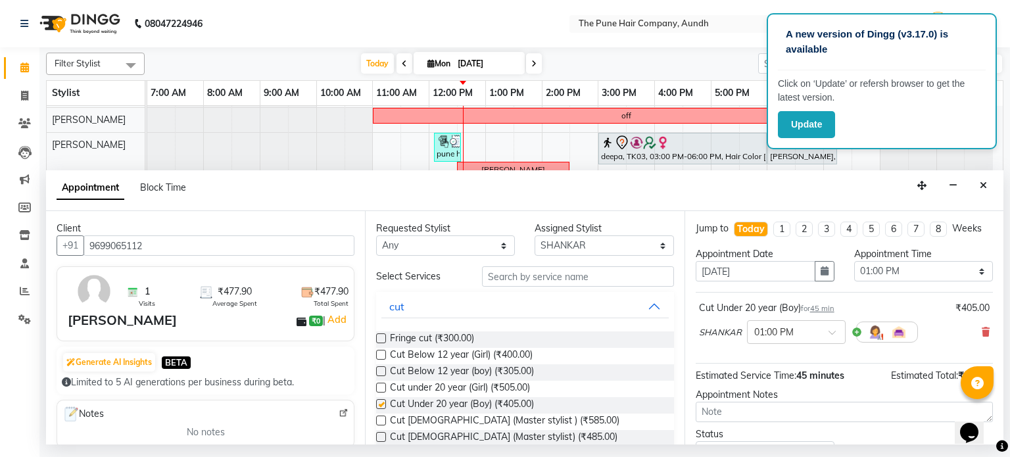
checkbox input "false"
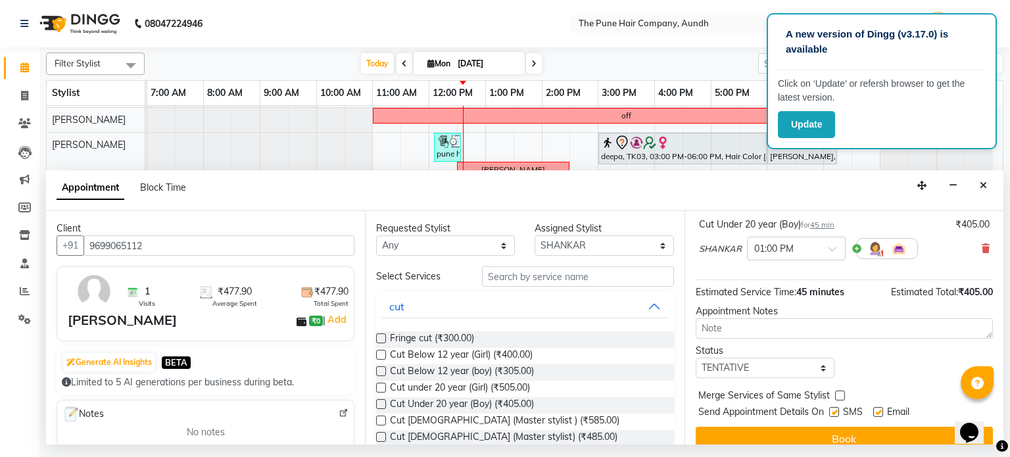
scroll to position [99, 0]
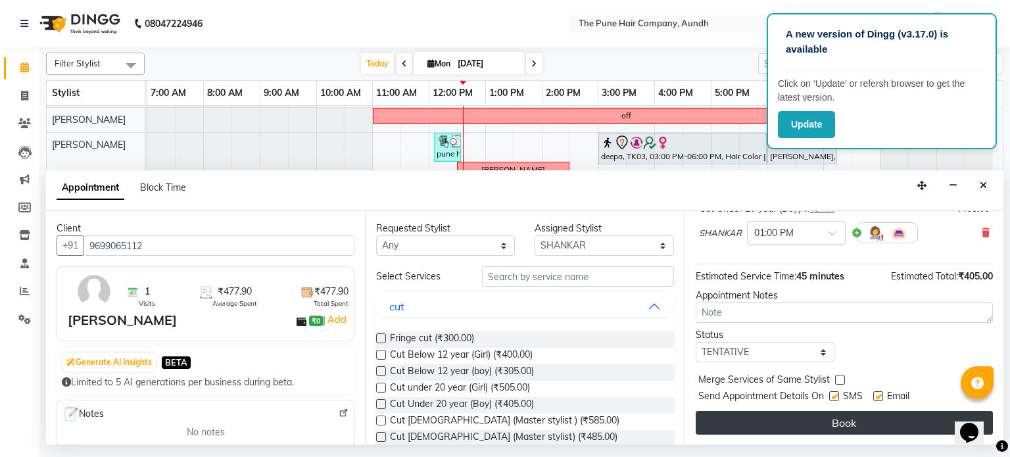
click at [836, 422] on button "Book" at bounding box center [844, 423] width 297 height 24
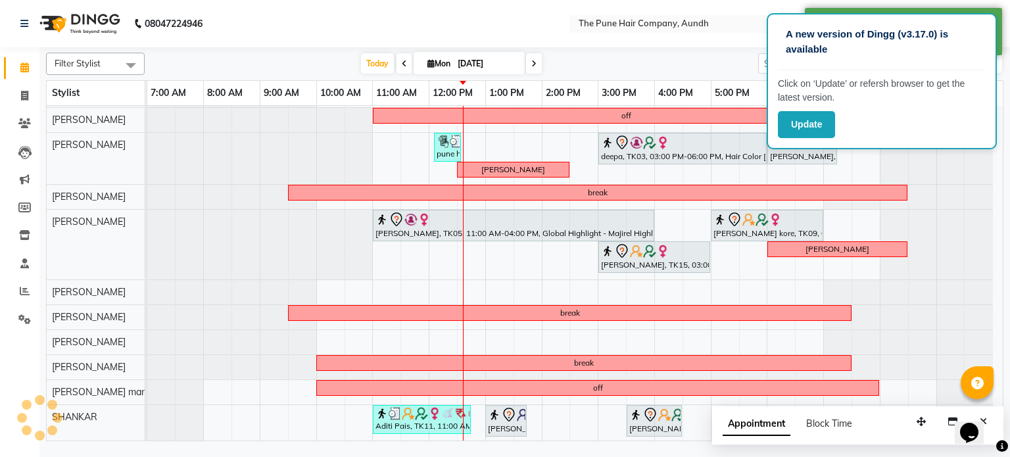
scroll to position [203, 0]
drag, startPoint x: 525, startPoint y: 420, endPoint x: 542, endPoint y: 418, distance: 17.2
click at [147, 418] on div "[PERSON_NAME], TK11, 11:00 AM-12:45 PM, Hair wash & blow dry -medium,Waxing - U…" at bounding box center [147, 424] width 0 height 38
click at [367, 60] on span "Today" at bounding box center [377, 63] width 33 height 20
